Goal: Information Seeking & Learning: Learn about a topic

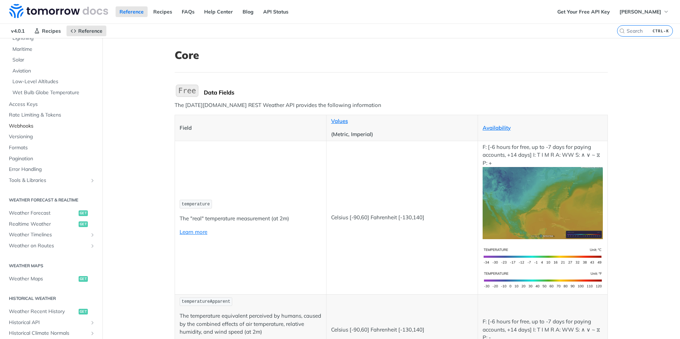
scroll to position [178, 0]
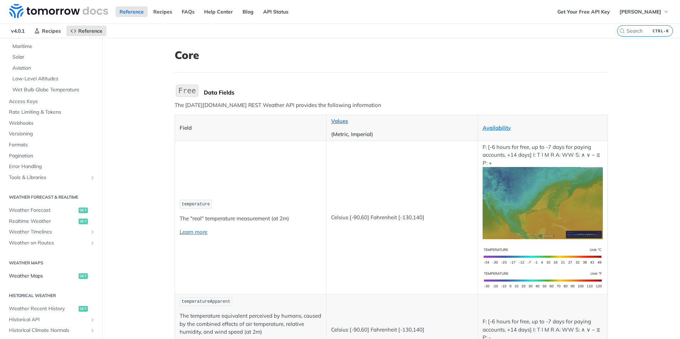
click at [38, 277] on span "Weather Maps" at bounding box center [43, 276] width 68 height 7
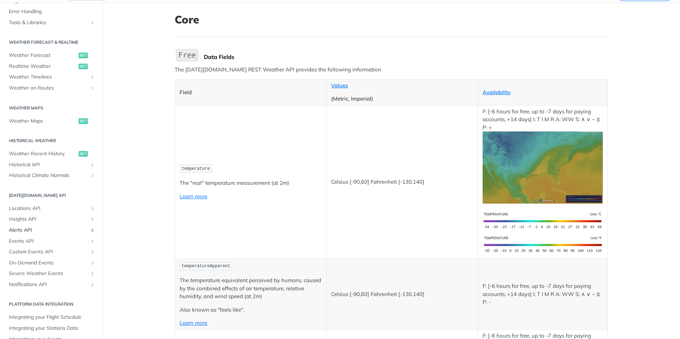
scroll to position [308, 0]
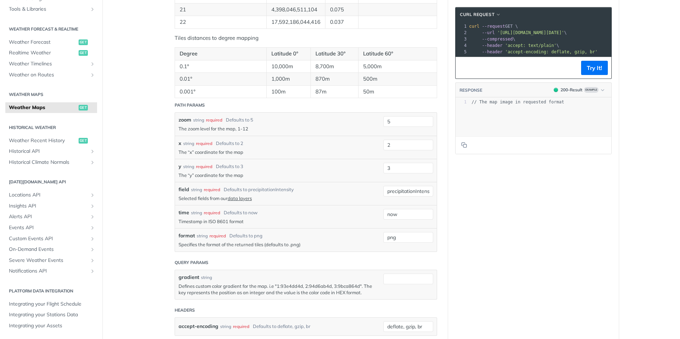
scroll to position [676, 0]
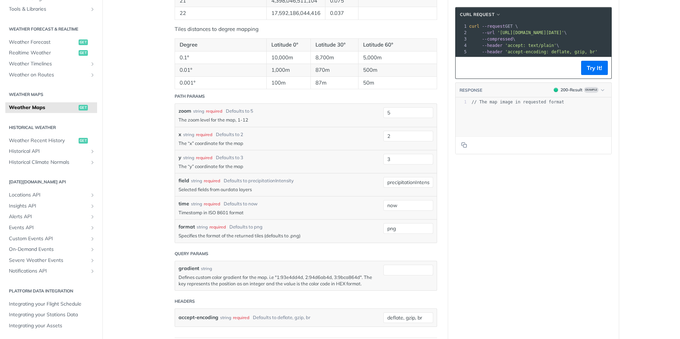
click at [241, 189] on link "data layers" at bounding box center [240, 190] width 24 height 6
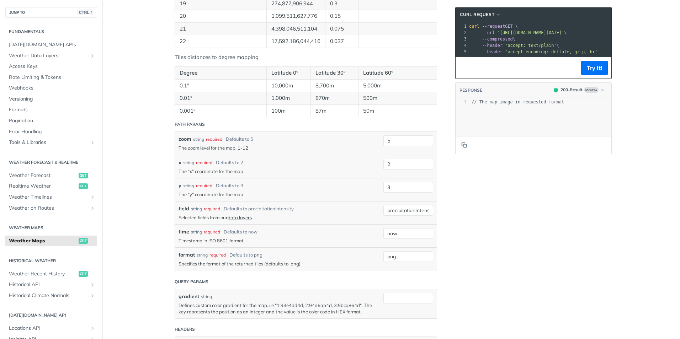
scroll to position [676, 0]
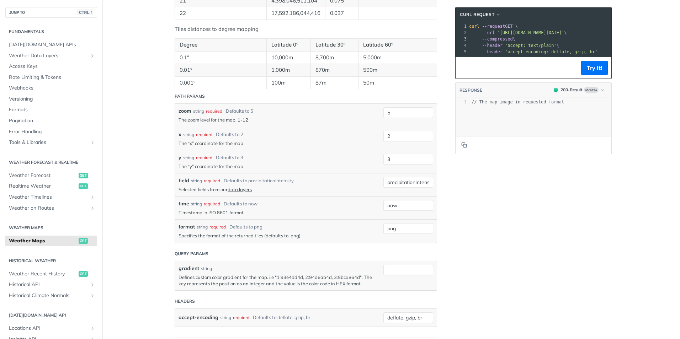
click at [35, 55] on span "Weather Data Layers" at bounding box center [48, 55] width 79 height 7
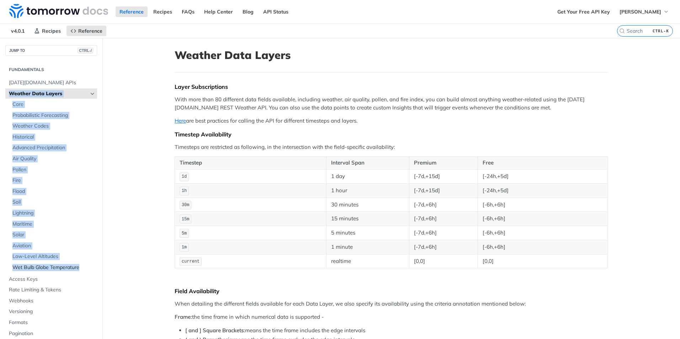
drag, startPoint x: 4, startPoint y: 99, endPoint x: 81, endPoint y: 270, distance: 187.5
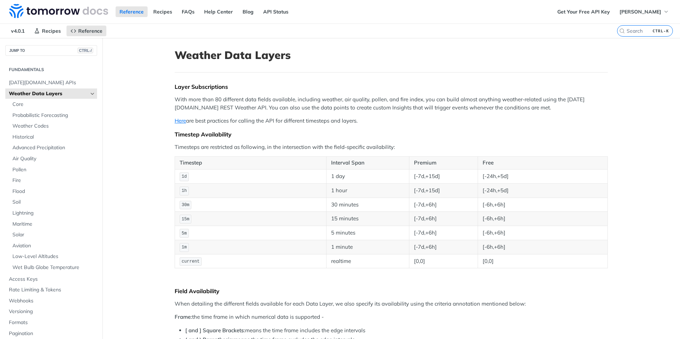
drag, startPoint x: 81, startPoint y: 270, endPoint x: 133, endPoint y: 184, distance: 100.7
click at [15, 105] on span "Core" at bounding box center [53, 104] width 83 height 7
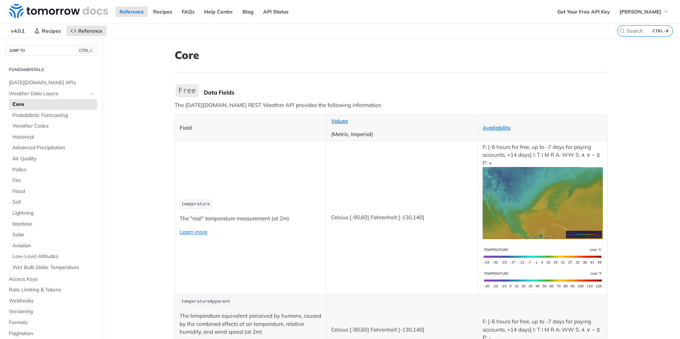
click at [185, 203] on span "temperature" at bounding box center [196, 204] width 28 height 5
click at [197, 302] on span "temperatureApparent" at bounding box center [206, 301] width 49 height 5
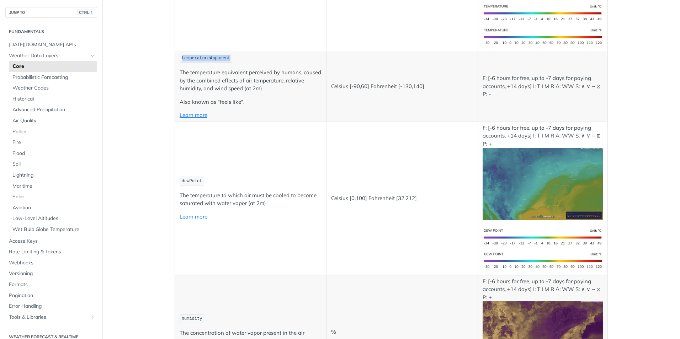
scroll to position [249, 0]
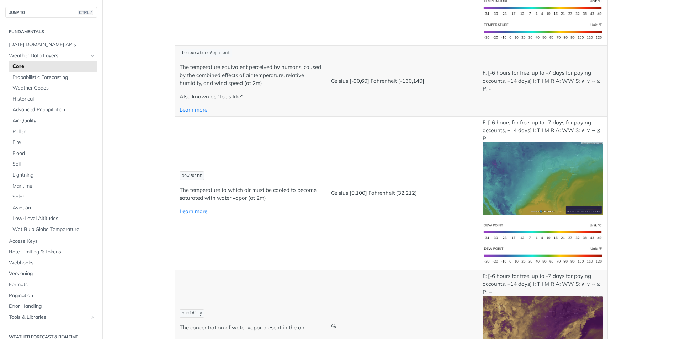
click at [191, 180] on code "dewPoint" at bounding box center [192, 175] width 25 height 9
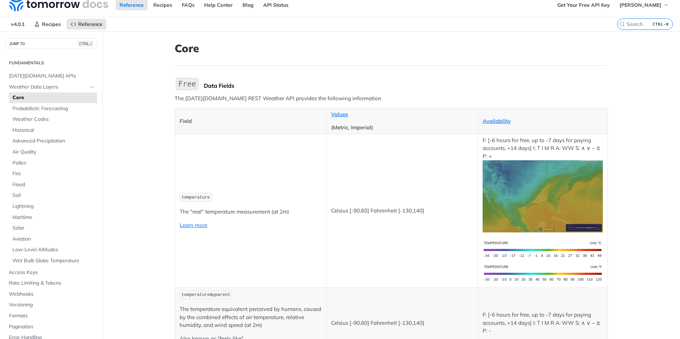
scroll to position [0, 0]
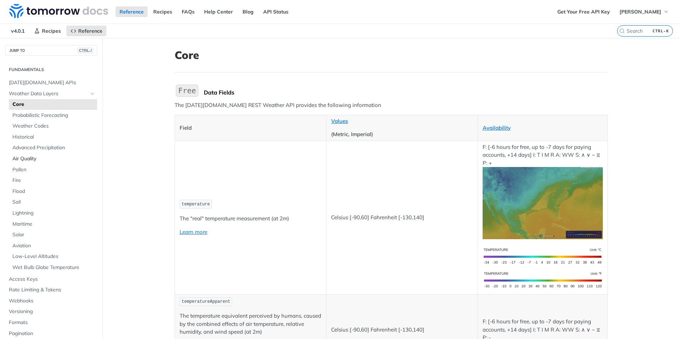
click at [26, 159] on span "Air Quality" at bounding box center [53, 158] width 83 height 7
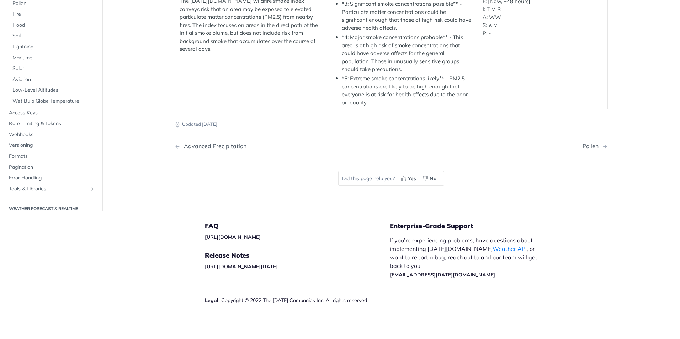
scroll to position [1152, 0]
click at [16, 40] on span "Soil" at bounding box center [53, 36] width 83 height 7
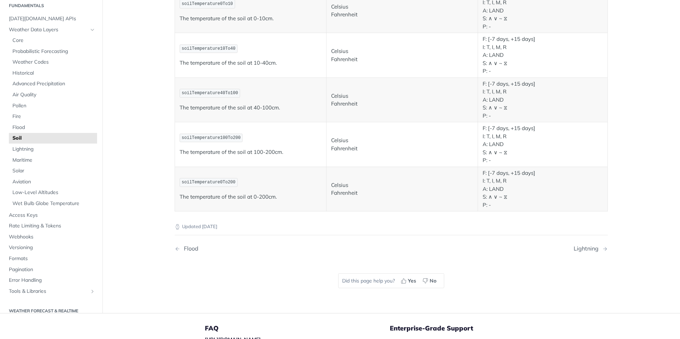
scroll to position [320, 0]
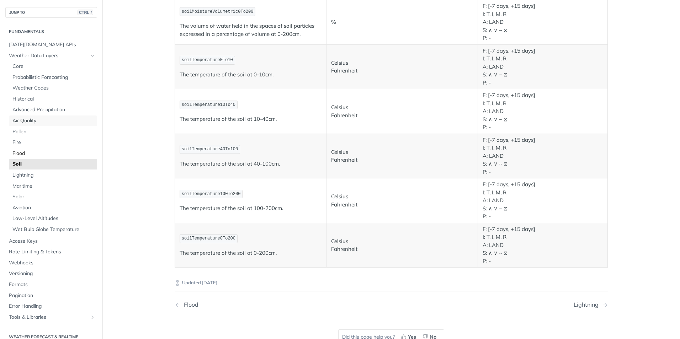
drag, startPoint x: 27, startPoint y: 121, endPoint x: 21, endPoint y: 154, distance: 34.2
click at [27, 121] on span "Air Quality" at bounding box center [53, 120] width 83 height 7
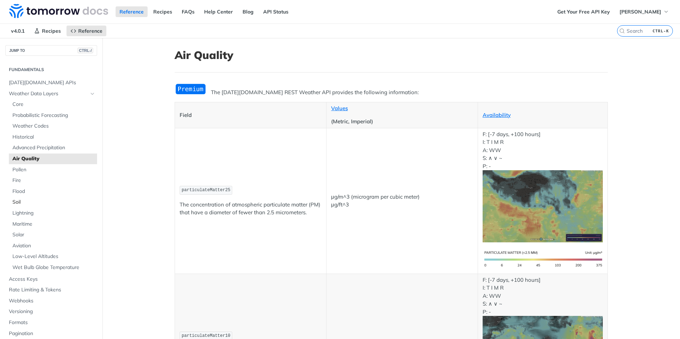
click at [17, 203] on span "Soil" at bounding box center [53, 202] width 83 height 7
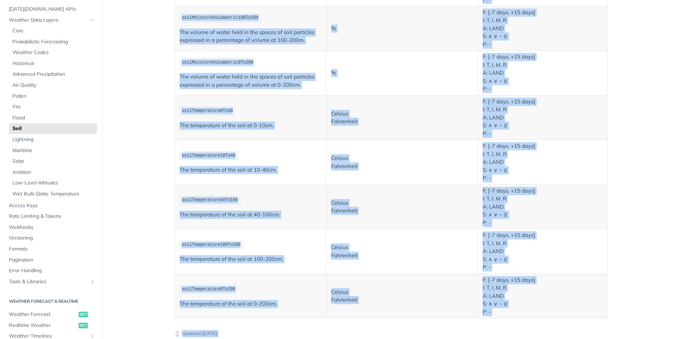
scroll to position [479, 0]
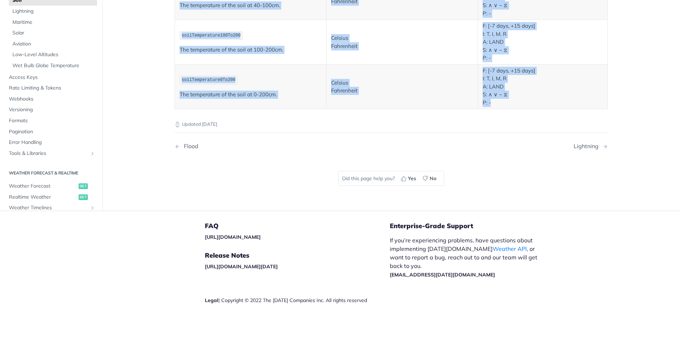
drag, startPoint x: 171, startPoint y: 123, endPoint x: 570, endPoint y: 104, distance: 399.0
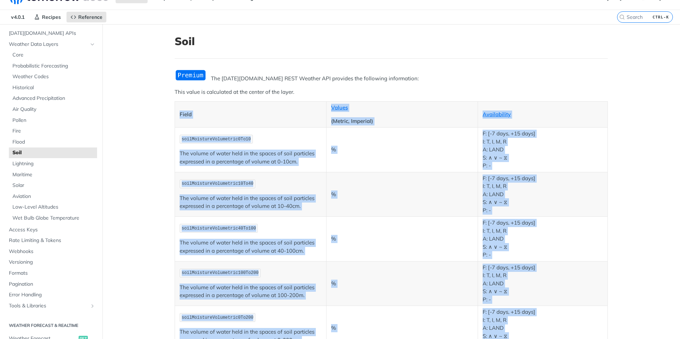
scroll to position [0, 0]
